Goal: Find specific page/section: Find specific page/section

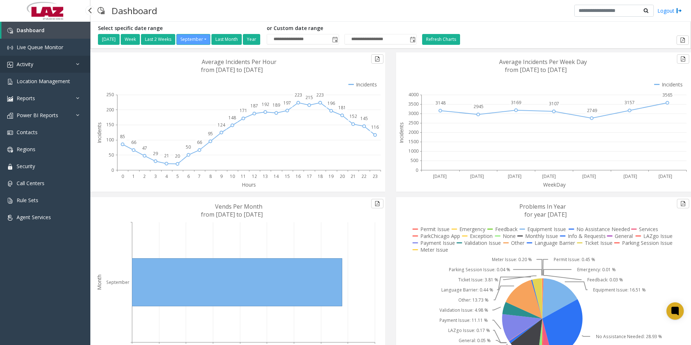
click at [30, 63] on span "Activity" at bounding box center [25, 64] width 17 height 7
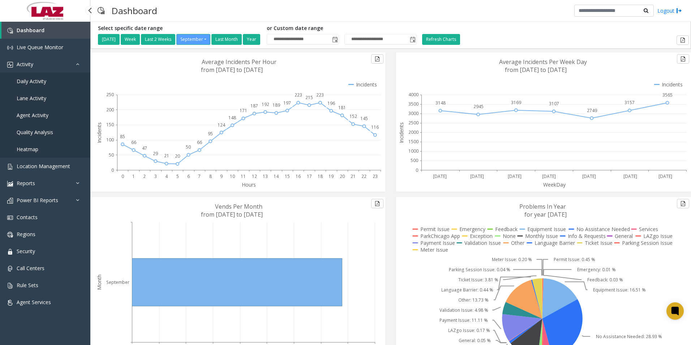
click at [34, 129] on span "Quality Analysis" at bounding box center [35, 132] width 37 height 7
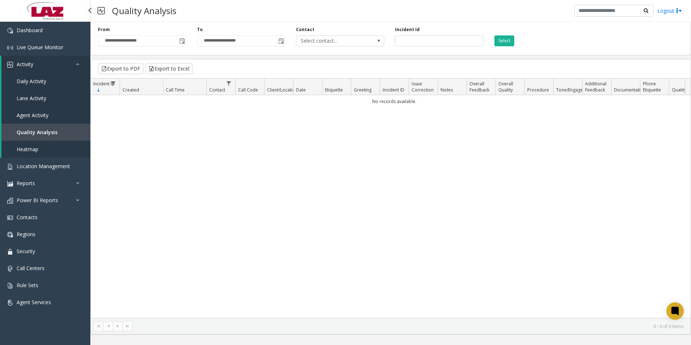
click at [30, 148] on span "Heatmap" at bounding box center [28, 149] width 22 height 7
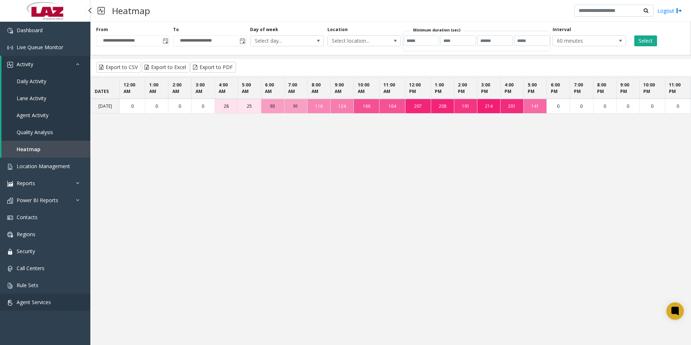
click at [30, 300] on span "Agent Services" at bounding box center [34, 302] width 34 height 7
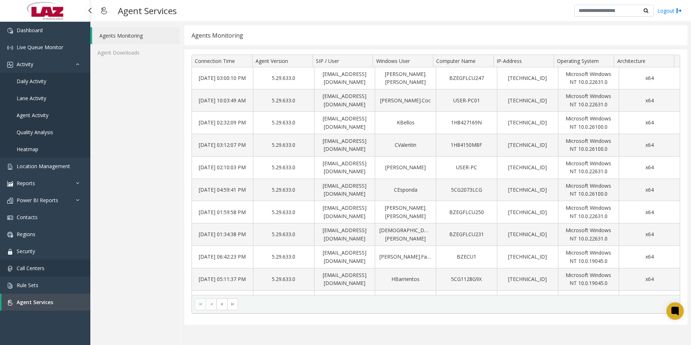
click at [30, 266] on span "Call Centers" at bounding box center [31, 268] width 28 height 7
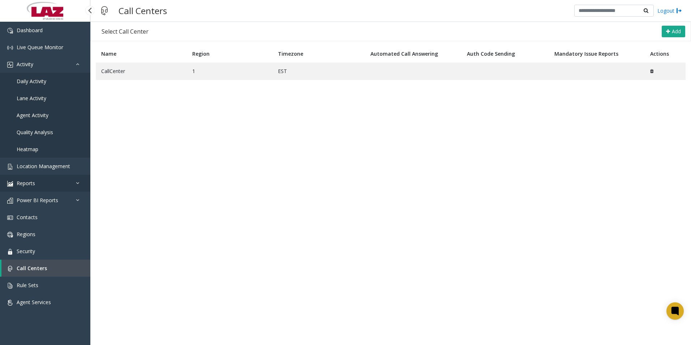
click at [29, 181] on span "Reports" at bounding box center [26, 183] width 18 height 7
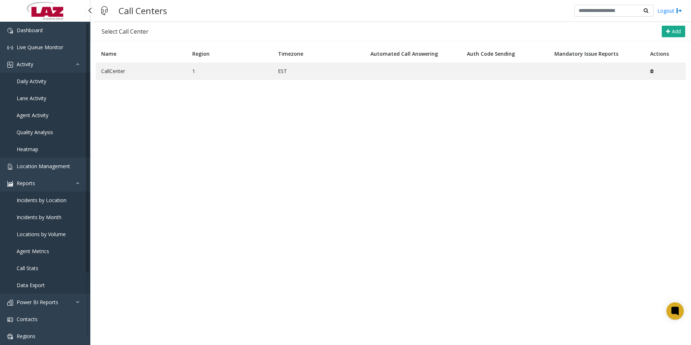
click at [27, 264] on link "Call Stats" at bounding box center [45, 268] width 90 height 17
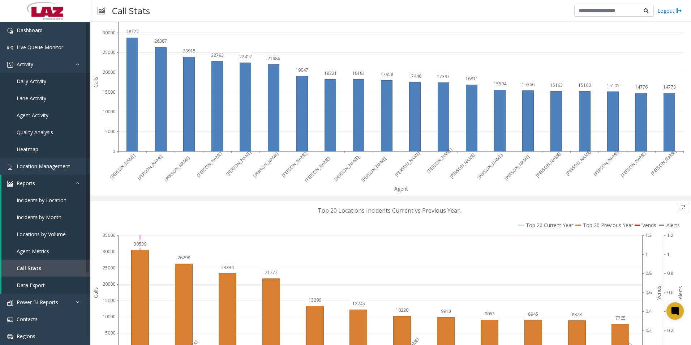
scroll to position [1048, 0]
